Goal: Register for event/course

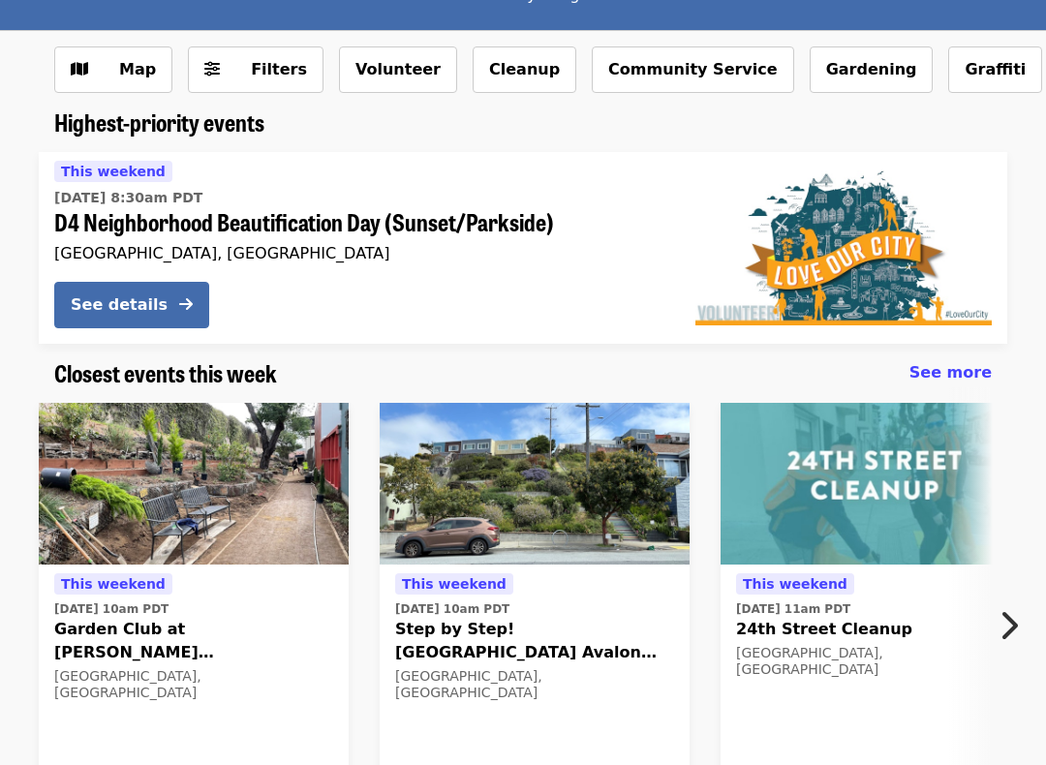
scroll to position [168, 0]
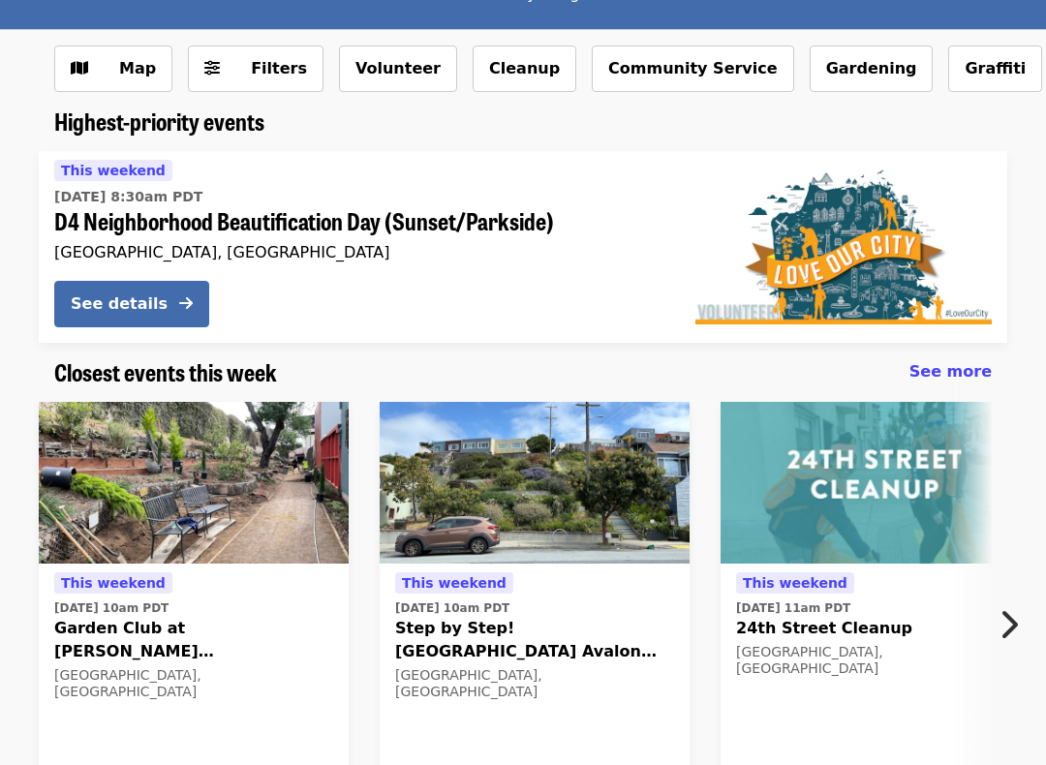
click at [416, 484] on img at bounding box center [535, 483] width 310 height 163
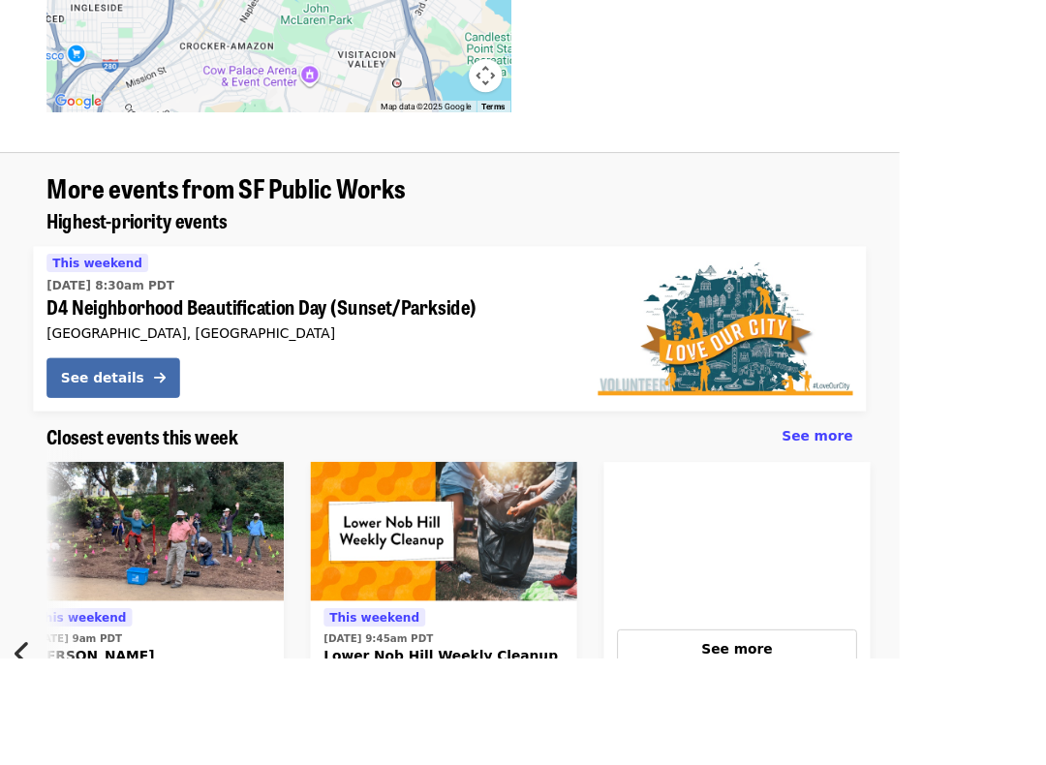
scroll to position [0, 702]
click at [963, 716] on div "See more" at bounding box center [857, 755] width 246 height 23
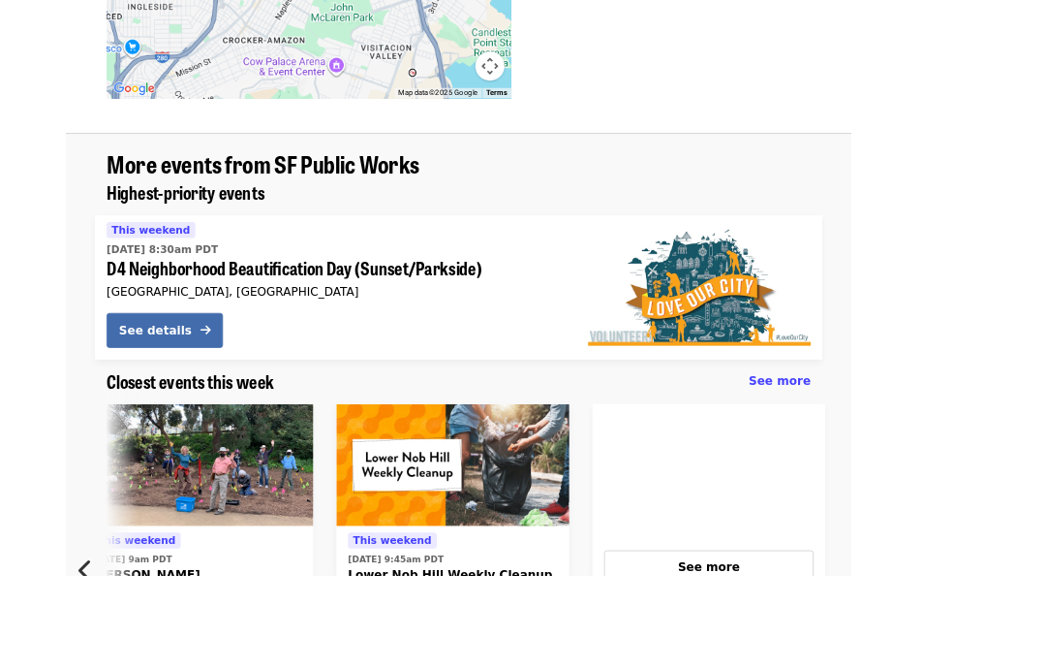
scroll to position [1585, 0]
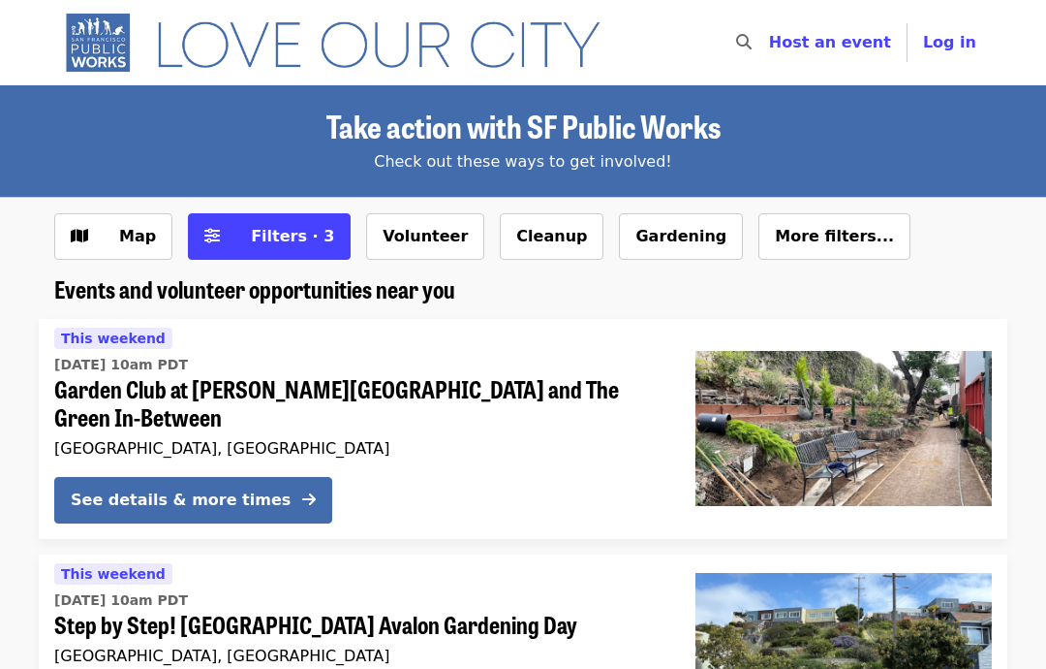
click at [384, 236] on button "Volunteer" at bounding box center [425, 236] width 118 height 47
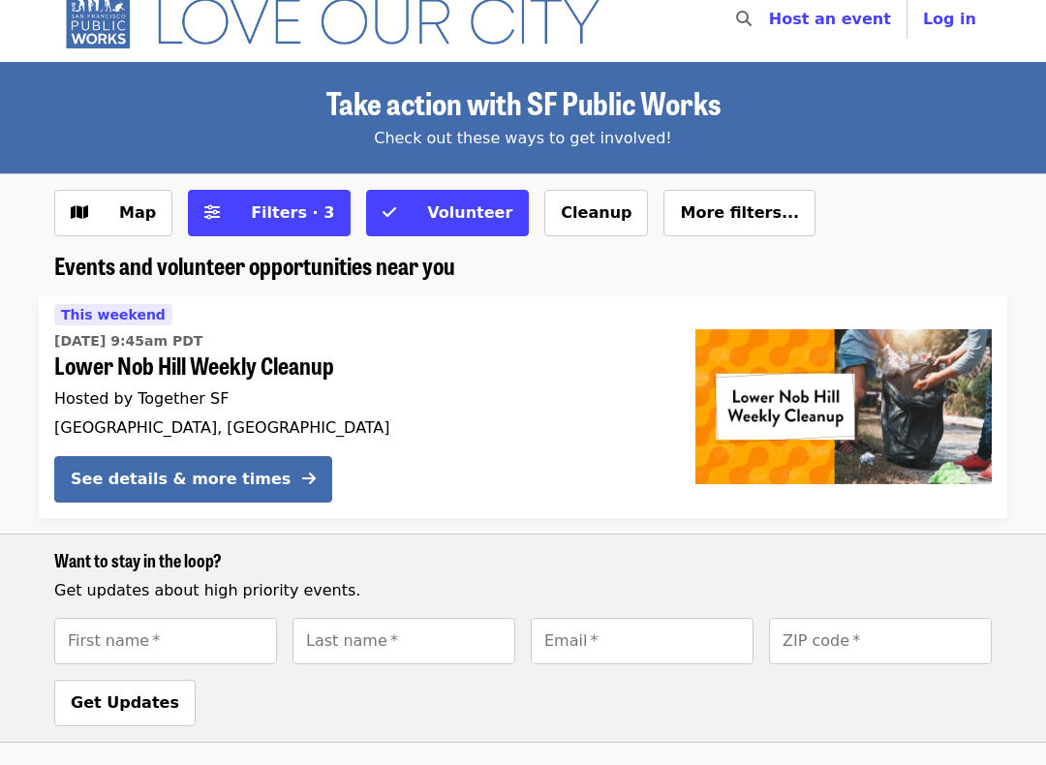
click at [212, 224] on span "Filters (3 selected)" at bounding box center [212, 214] width 16 height 23
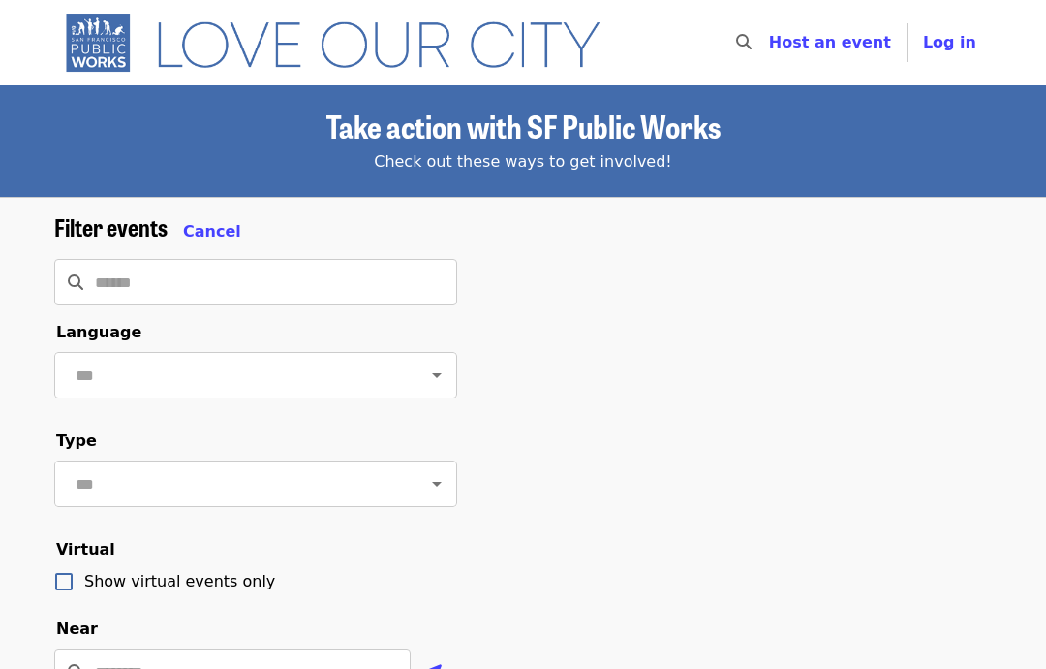
click at [193, 225] on span "Cancel" at bounding box center [212, 231] width 58 height 18
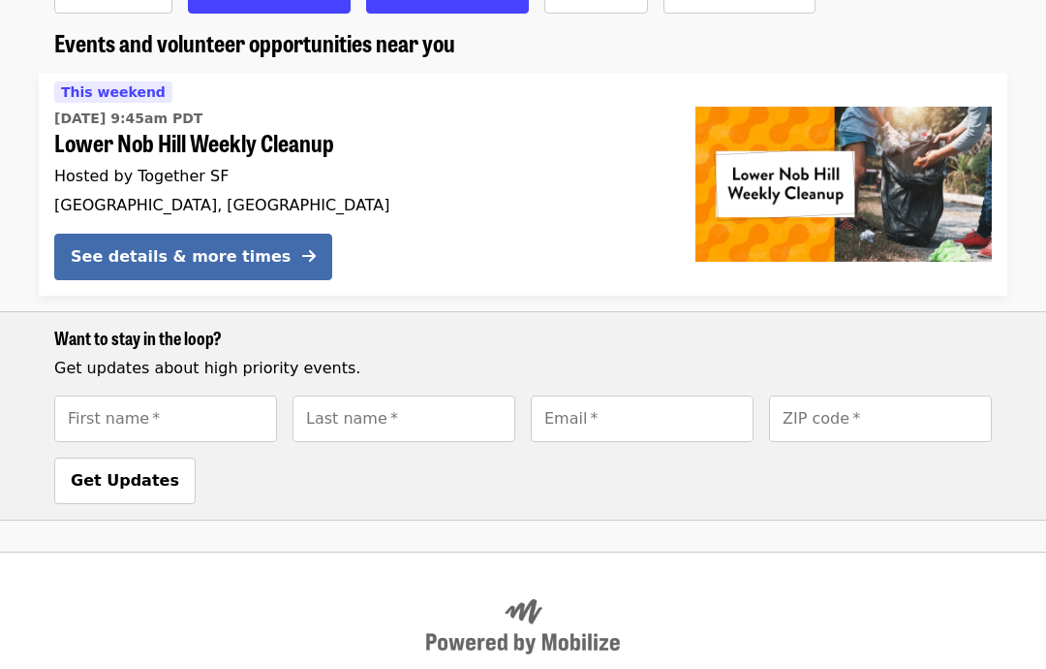
scroll to position [242, 0]
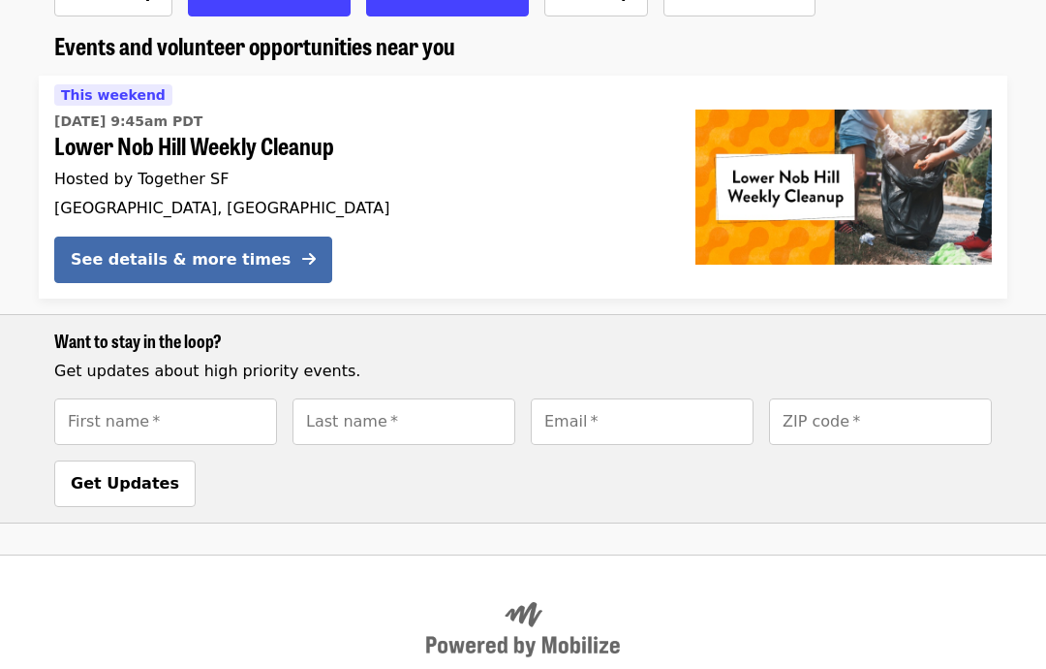
click at [107, 256] on div "See details & more times" at bounding box center [181, 260] width 220 height 23
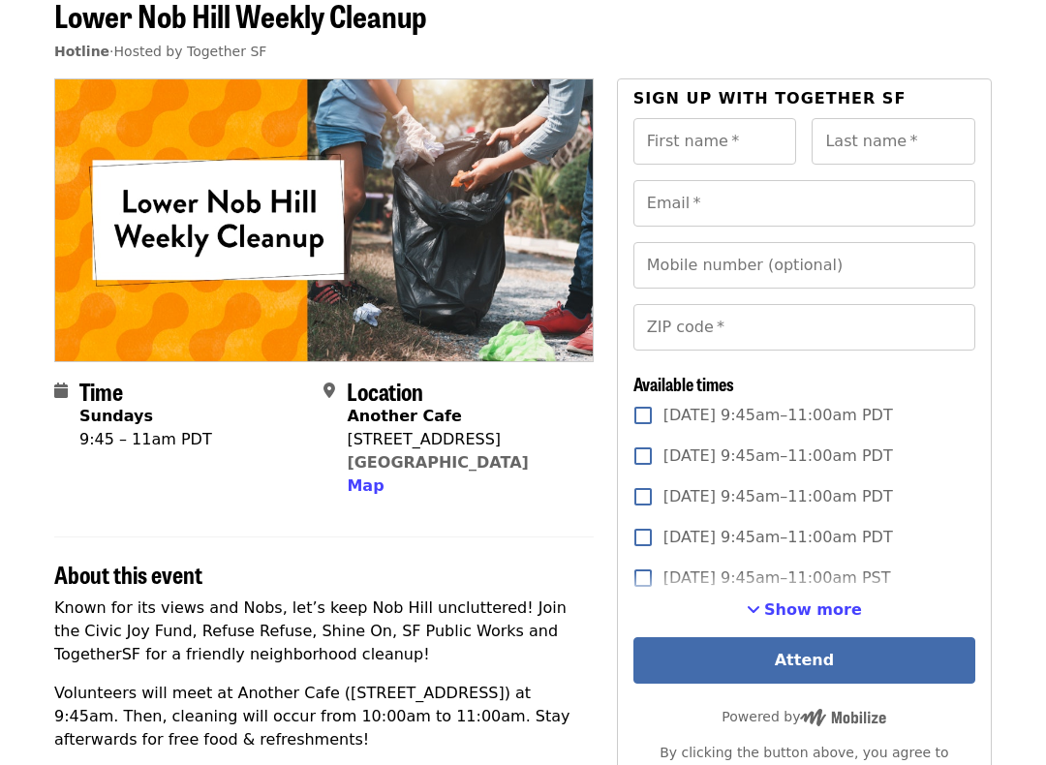
click at [815, 614] on span "Show more" at bounding box center [814, 611] width 98 height 18
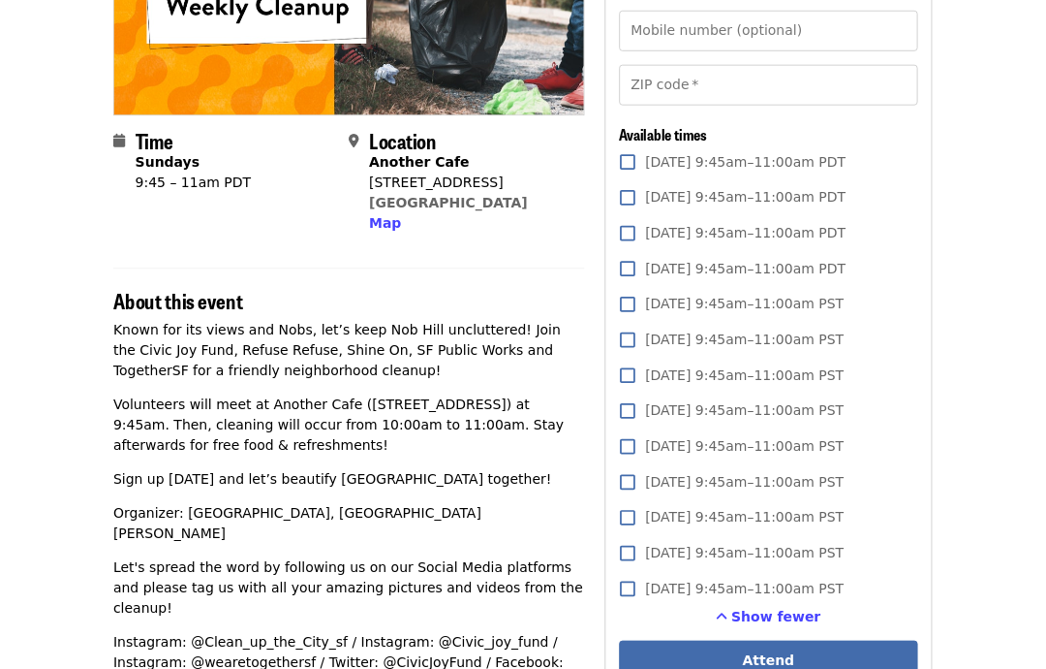
scroll to position [319, 0]
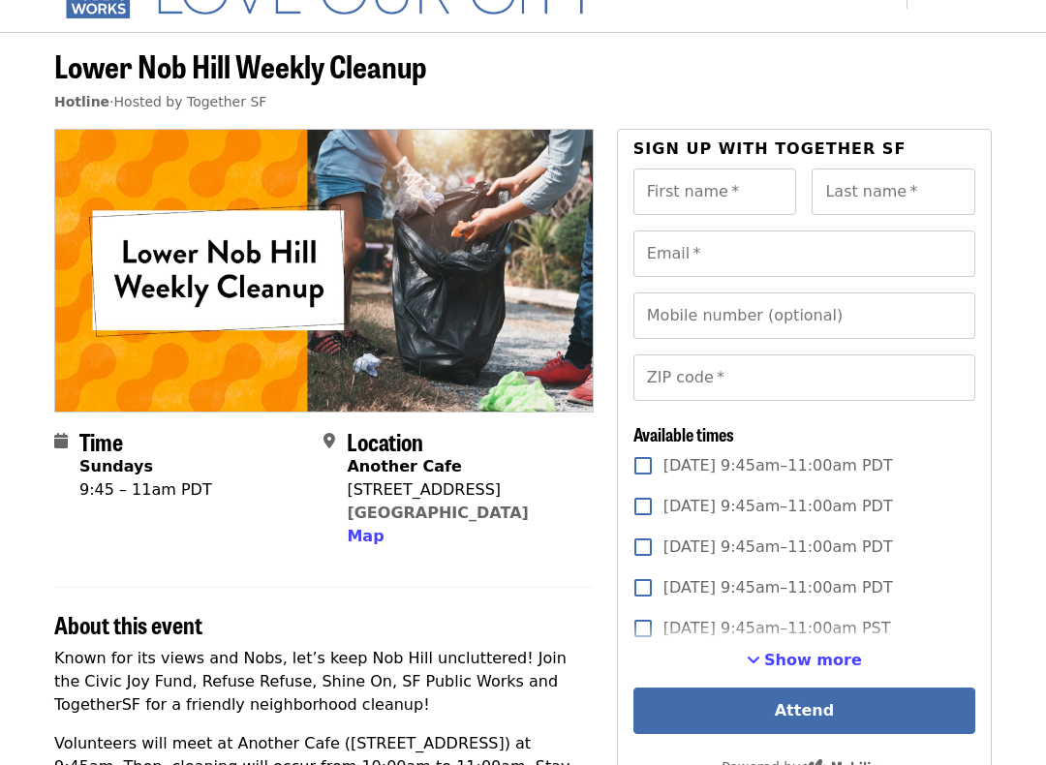
scroll to position [55, 0]
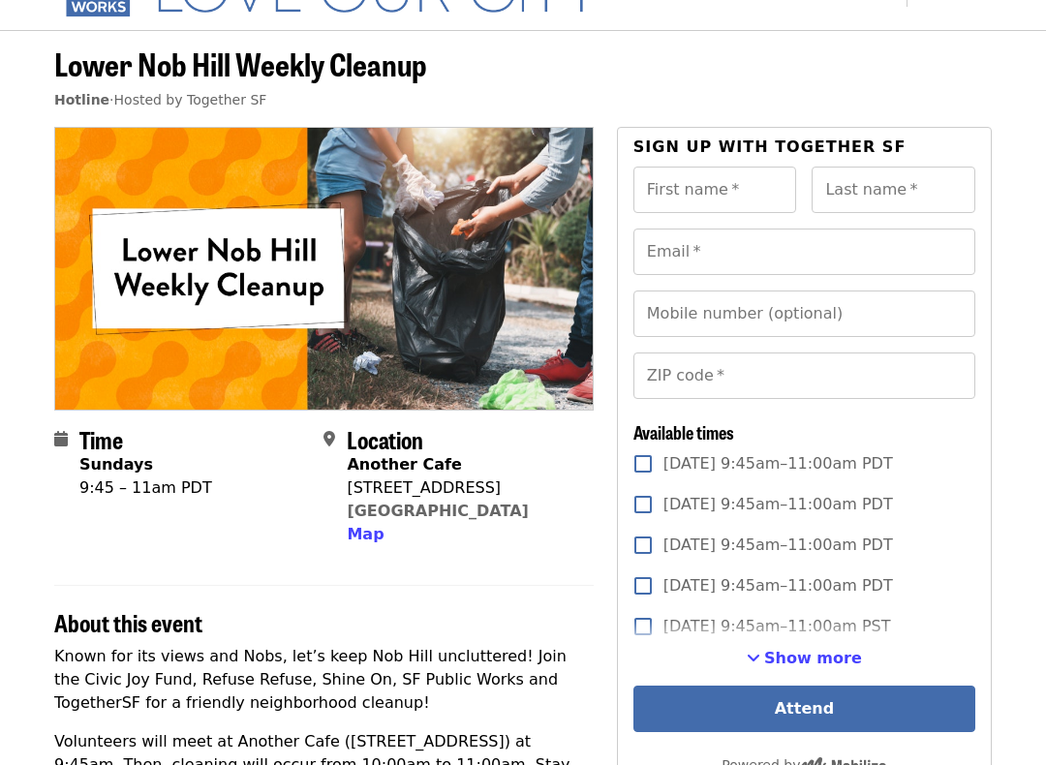
click at [832, 645] on label "Sun, Nov 2, 9:45am–11:00am PST" at bounding box center [791, 627] width 337 height 41
click at [817, 656] on span "Show more" at bounding box center [814, 658] width 98 height 18
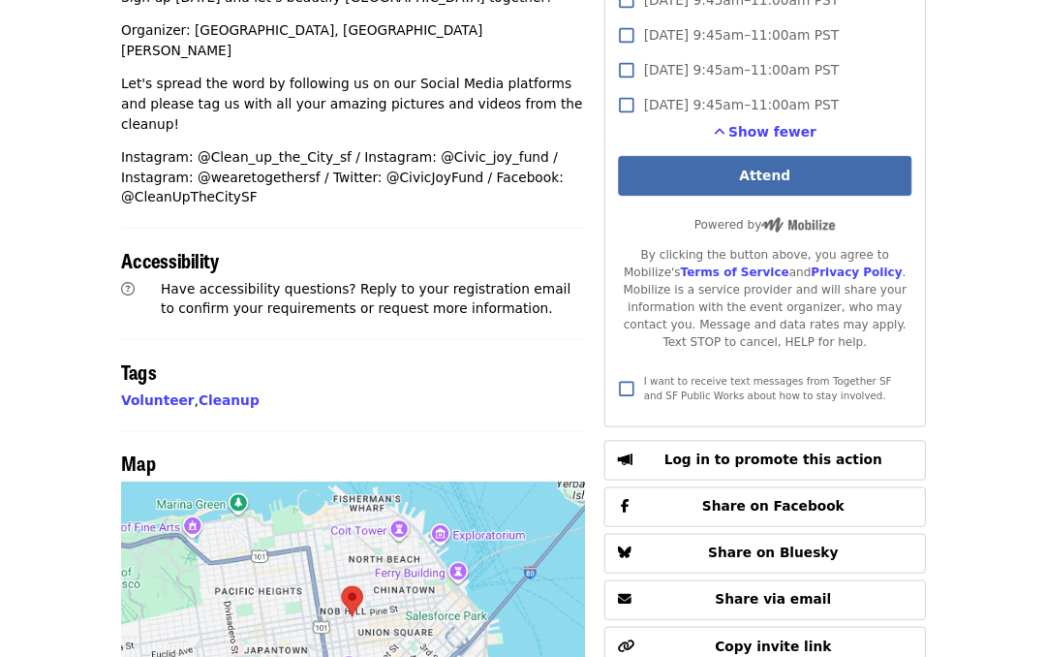
scroll to position [880, 0]
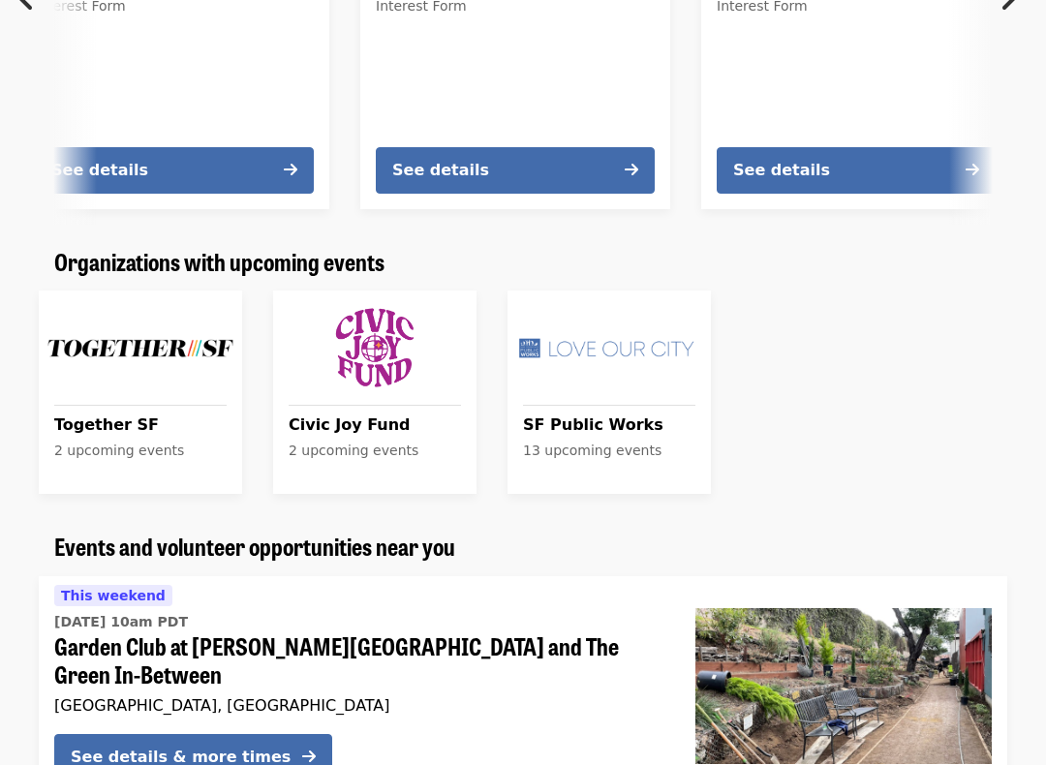
scroll to position [1318, 0]
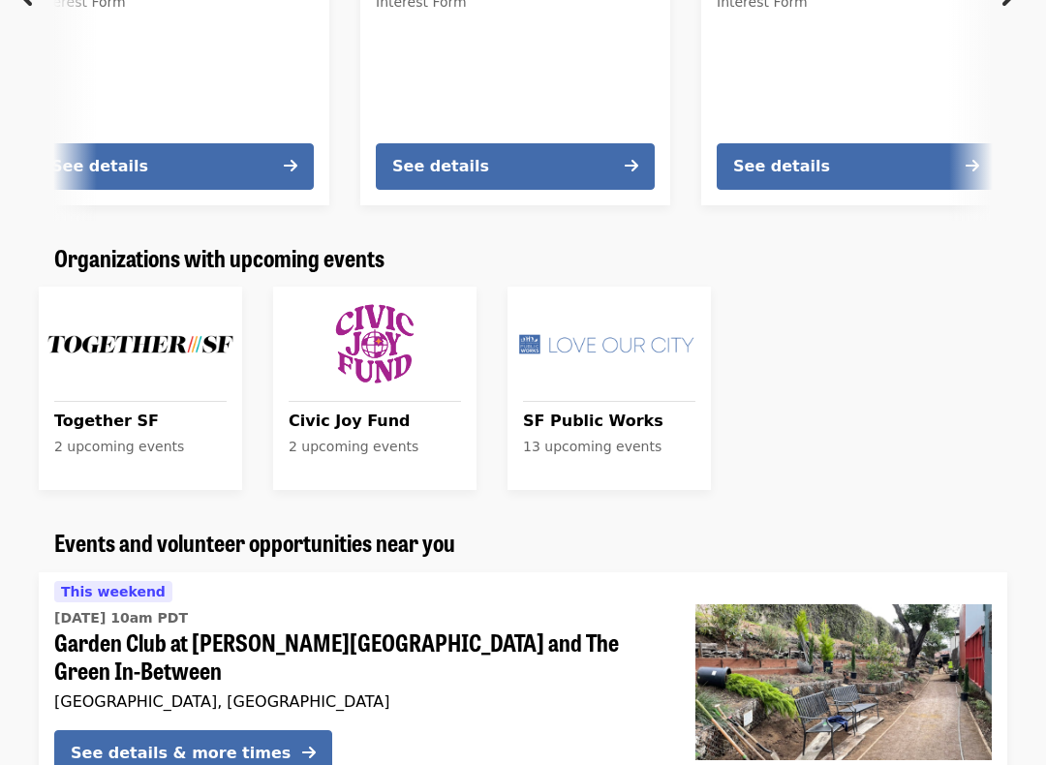
click at [74, 438] on div "2 upcoming events" at bounding box center [140, 448] width 172 height 20
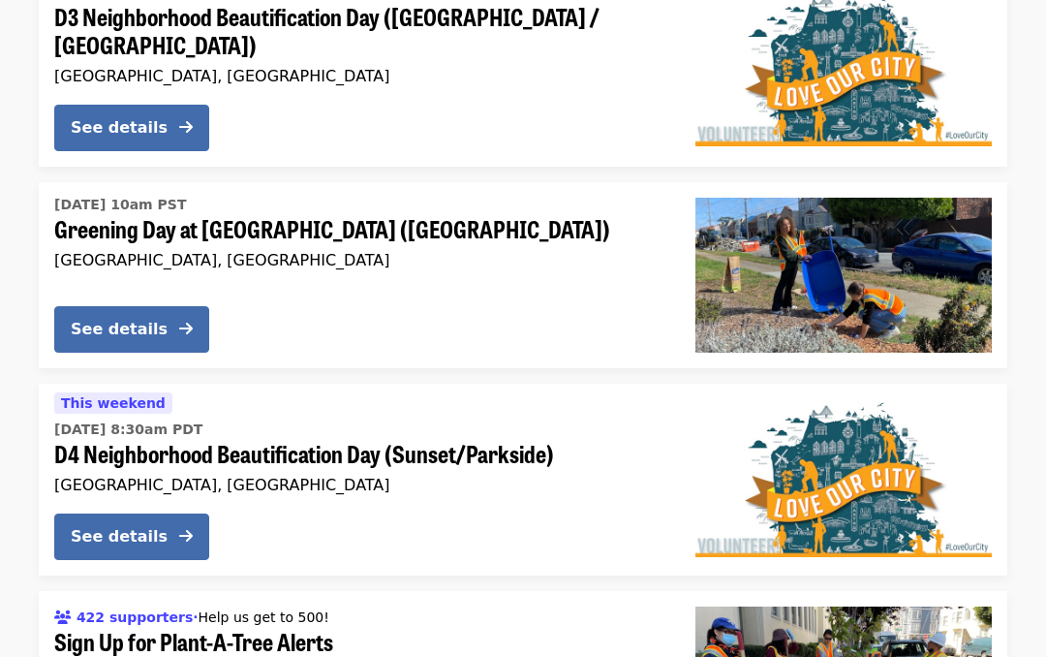
scroll to position [4482, 0]
